Goal: Find contact information: Obtain details needed to contact an individual or organization

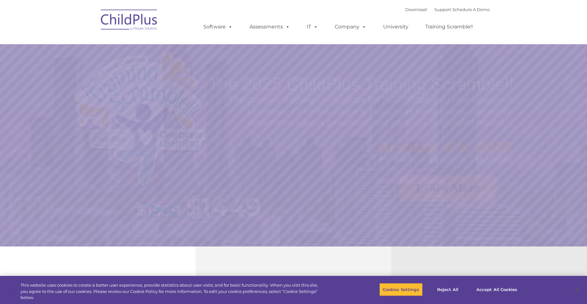
select select "MEDIUM"
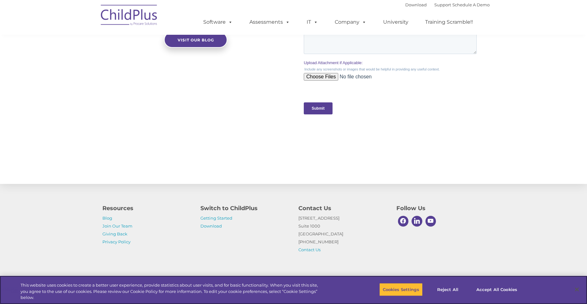
scroll to position [619, 0]
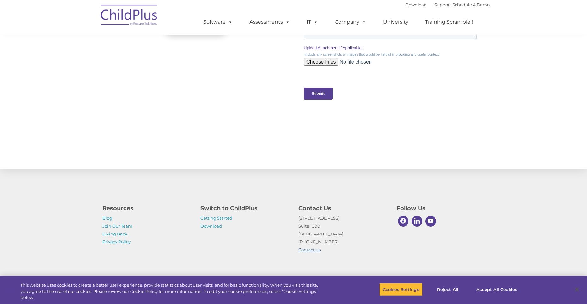
click at [311, 249] on link "Contact Us" at bounding box center [310, 249] width 22 height 5
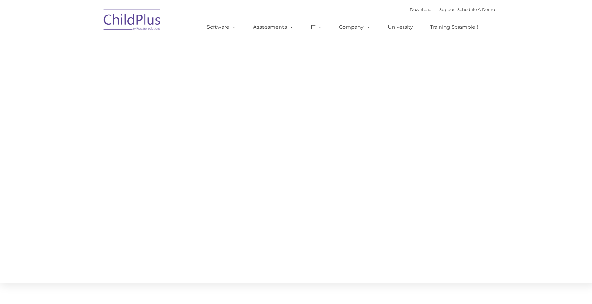
type input ""
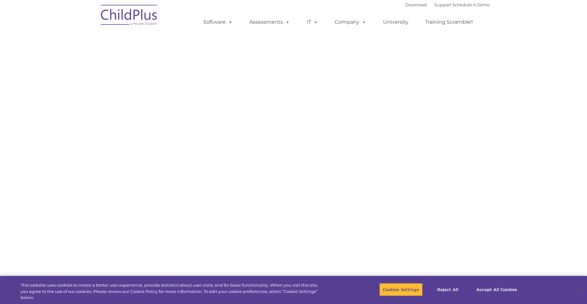
select select "MEDIUM"
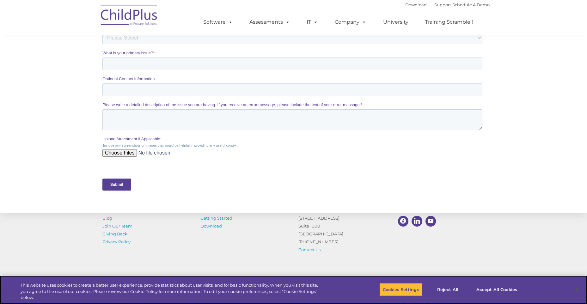
scroll to position [244, 0]
